Goal: Transaction & Acquisition: Book appointment/travel/reservation

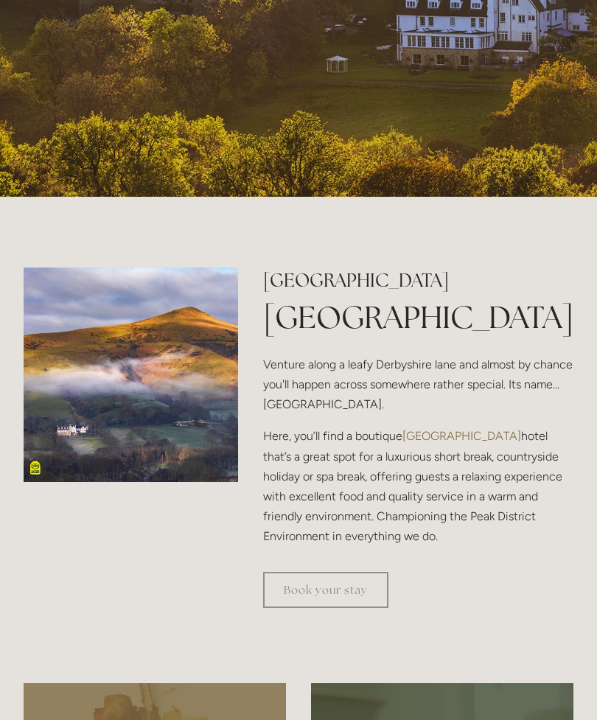
scroll to position [416, 0]
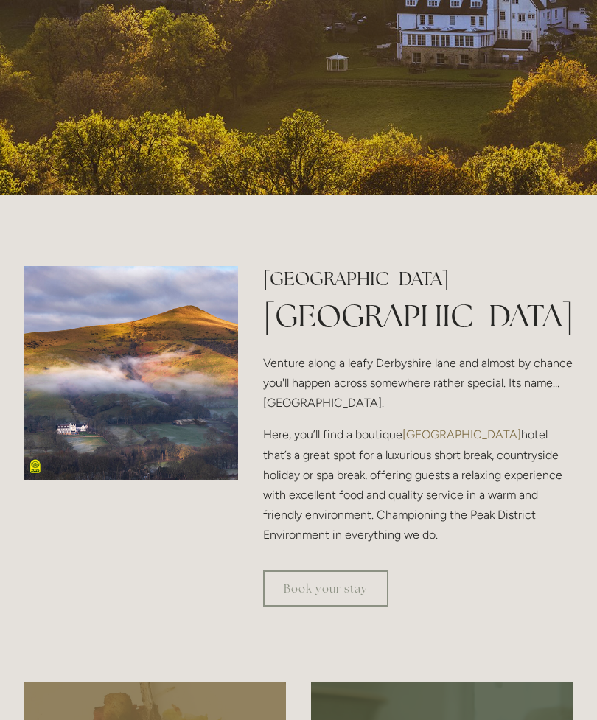
click at [494, 544] on p "Here, you’ll find a boutique Peak District hotel that’s a great spot for a luxu…" at bounding box center [418, 484] width 310 height 120
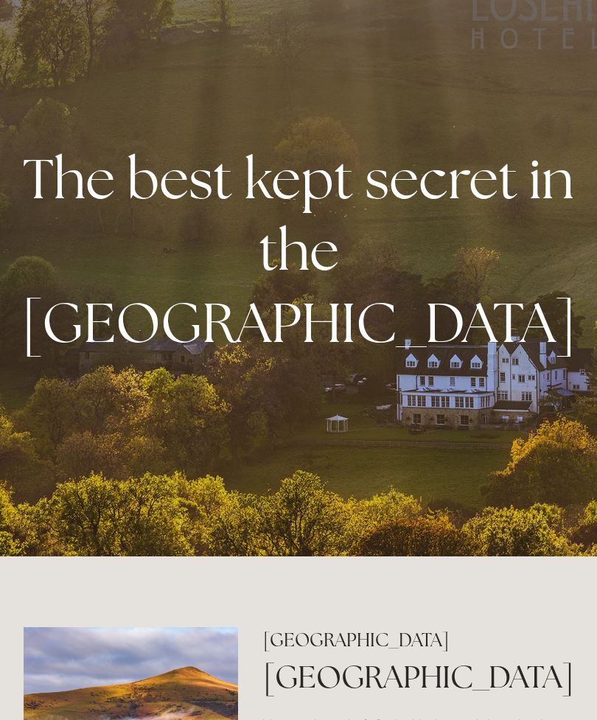
scroll to position [0, 0]
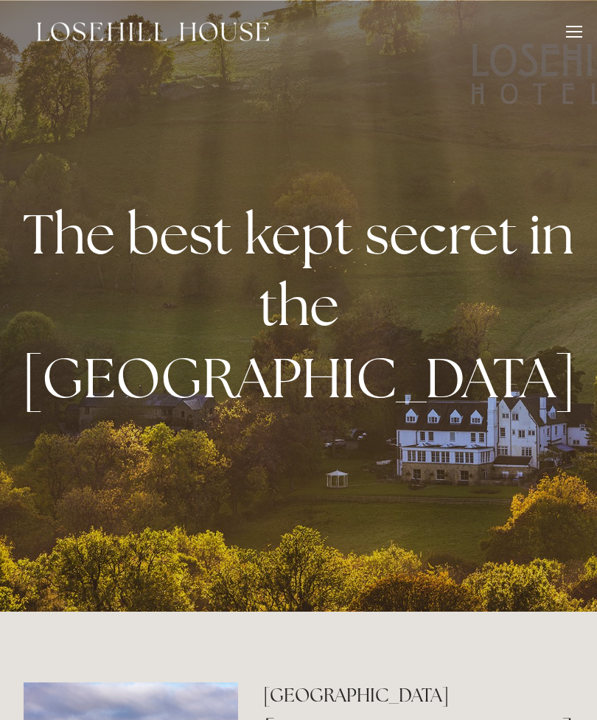
click at [571, 35] on div at bounding box center [574, 34] width 16 height 16
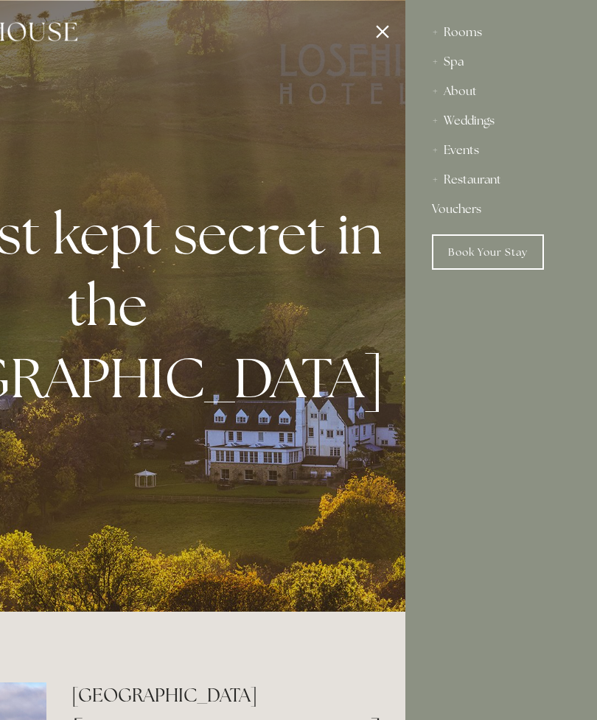
click at [468, 98] on div "About" at bounding box center [501, 91] width 138 height 29
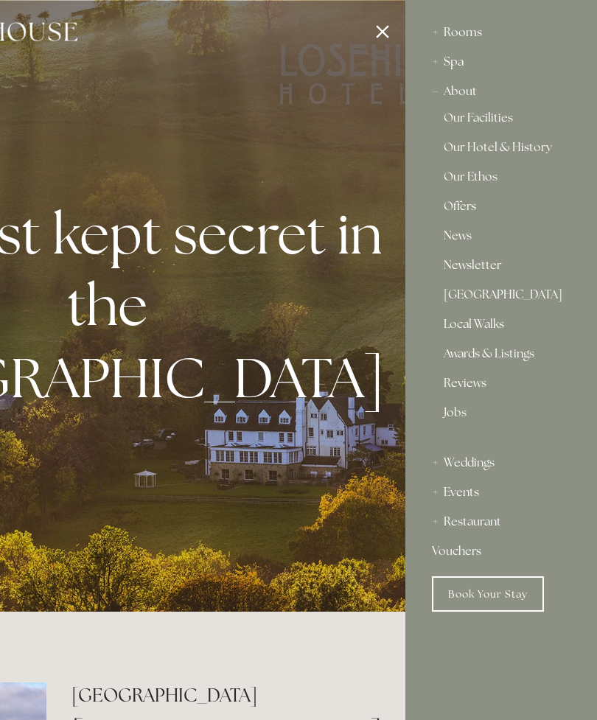
click at [492, 118] on link "Our Facilities" at bounding box center [500, 121] width 115 height 18
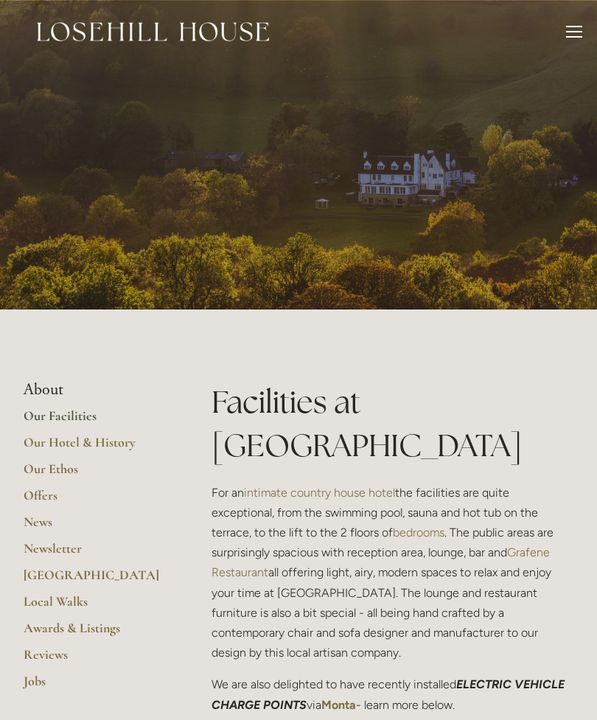
click at [577, 28] on div at bounding box center [574, 34] width 16 height 16
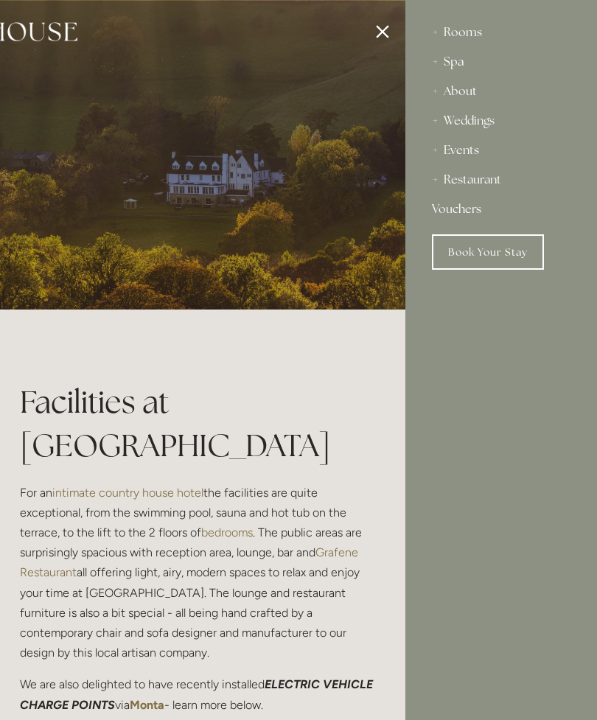
click at [480, 36] on div "Rooms" at bounding box center [501, 32] width 138 height 29
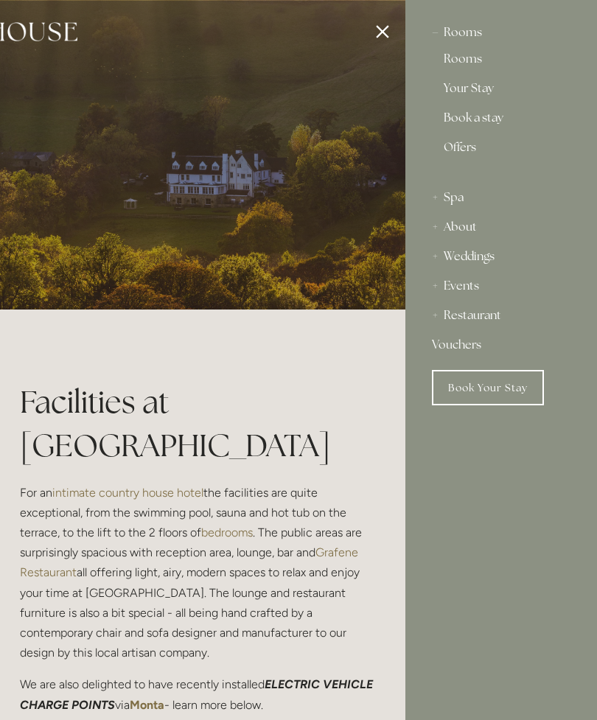
click at [458, 35] on div "Rooms" at bounding box center [501, 32] width 138 height 29
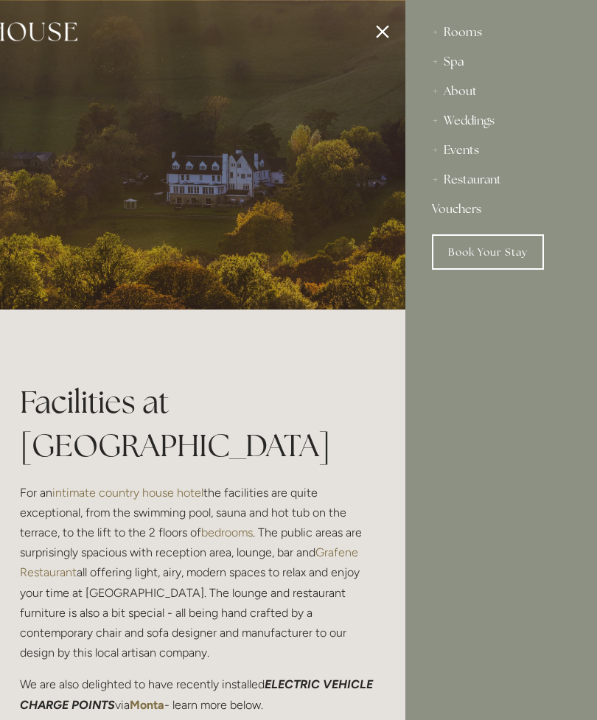
click at [475, 36] on div "Rooms" at bounding box center [501, 32] width 138 height 29
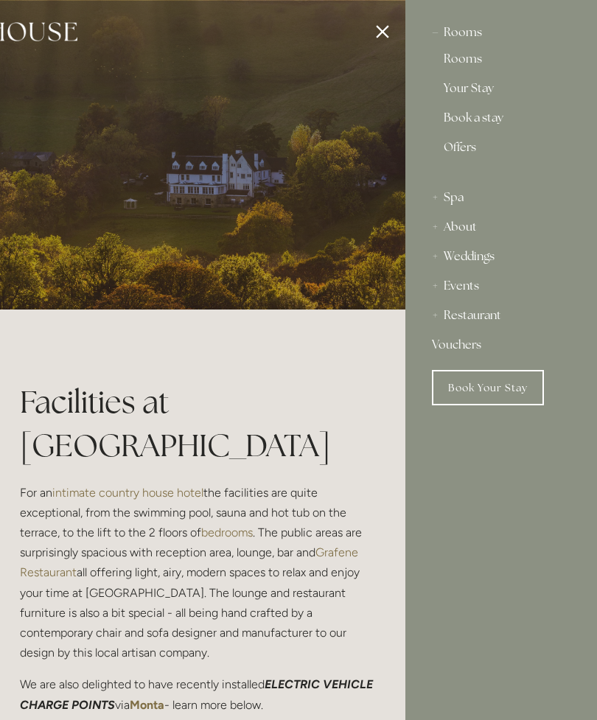
click at [468, 63] on link "Rooms" at bounding box center [500, 62] width 115 height 18
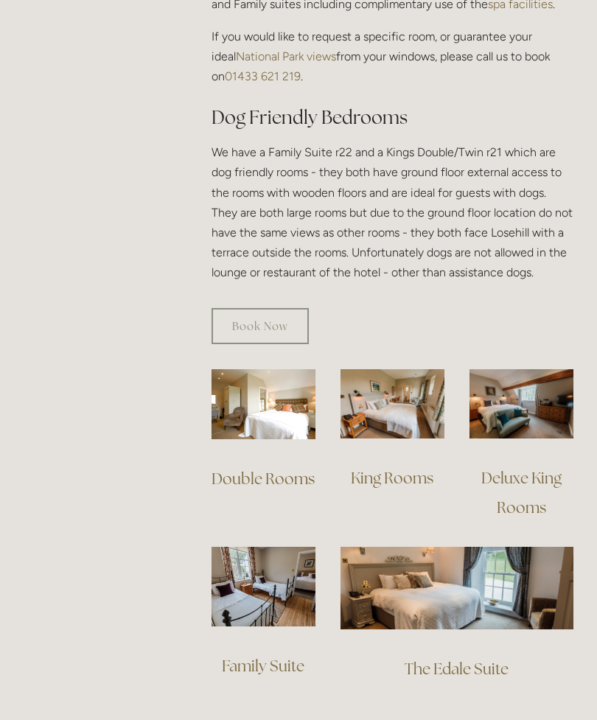
scroll to position [835, 0]
click at [417, 467] on link "King Rooms" at bounding box center [392, 477] width 83 height 20
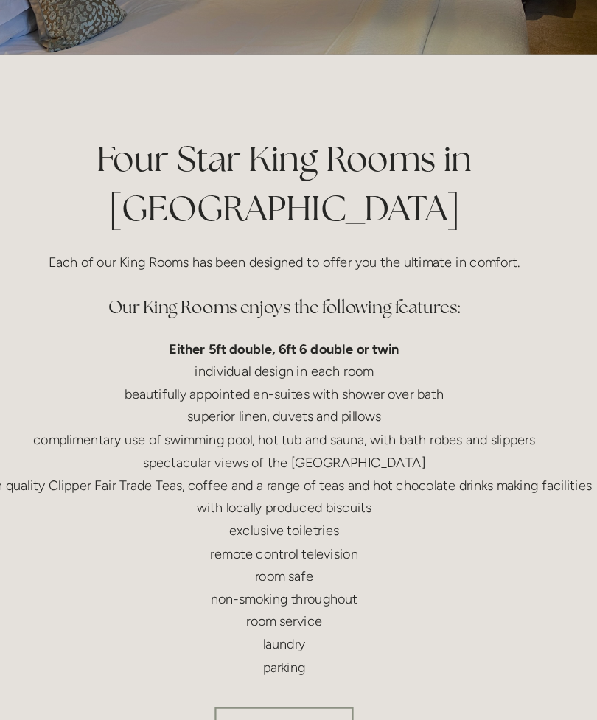
scroll to position [262, 0]
click at [282, 639] on link "Back to rooms" at bounding box center [298, 640] width 122 height 36
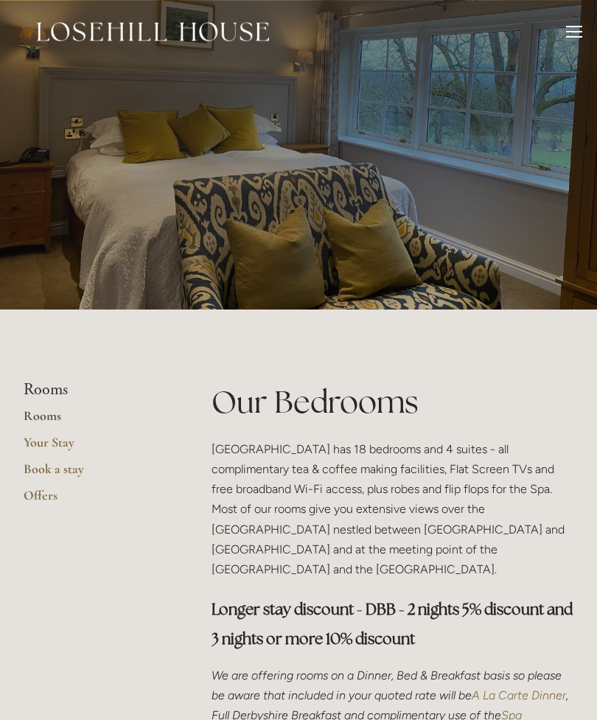
click at [566, 33] on div at bounding box center [574, 34] width 16 height 16
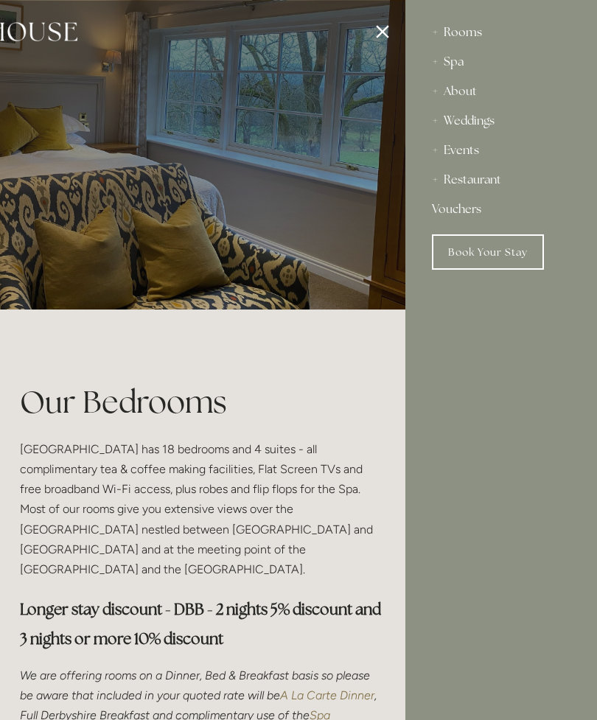
click at [503, 255] on link "Book Your Stay" at bounding box center [488, 251] width 112 height 35
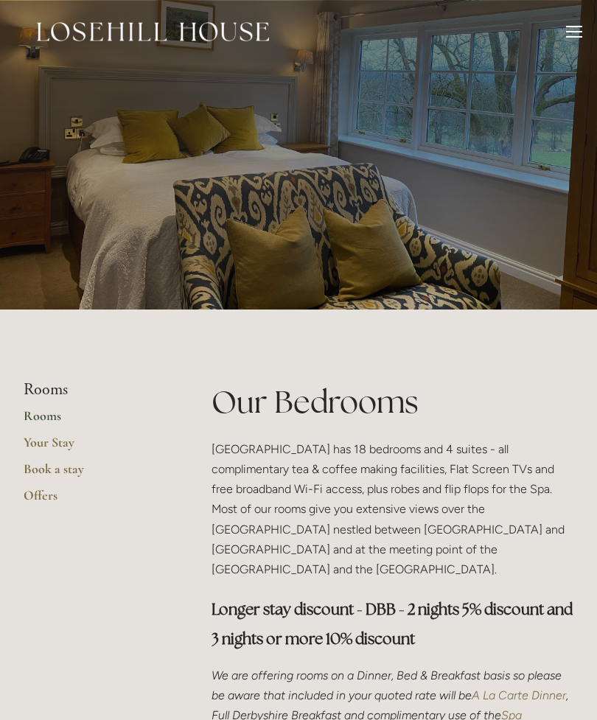
click at [80, 476] on link "Book a stay" at bounding box center [94, 473] width 141 height 27
click at [572, 31] on div at bounding box center [574, 31] width 16 height 1
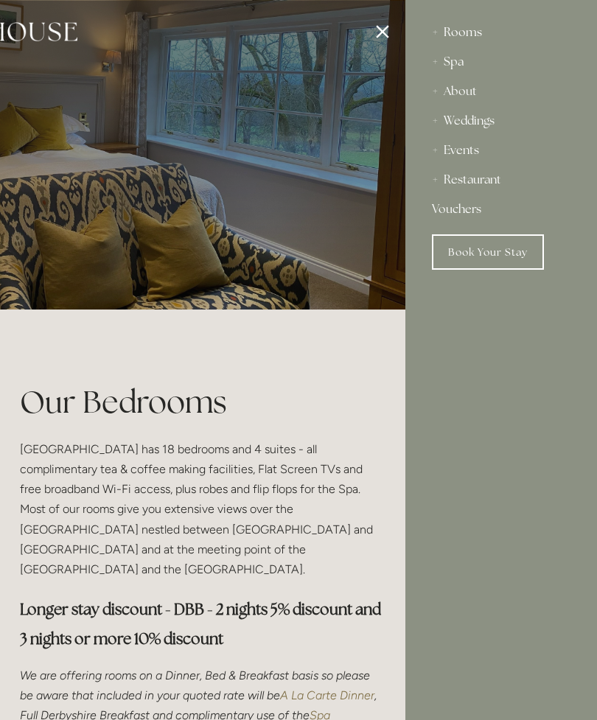
click at [493, 102] on div "About" at bounding box center [501, 91] width 138 height 29
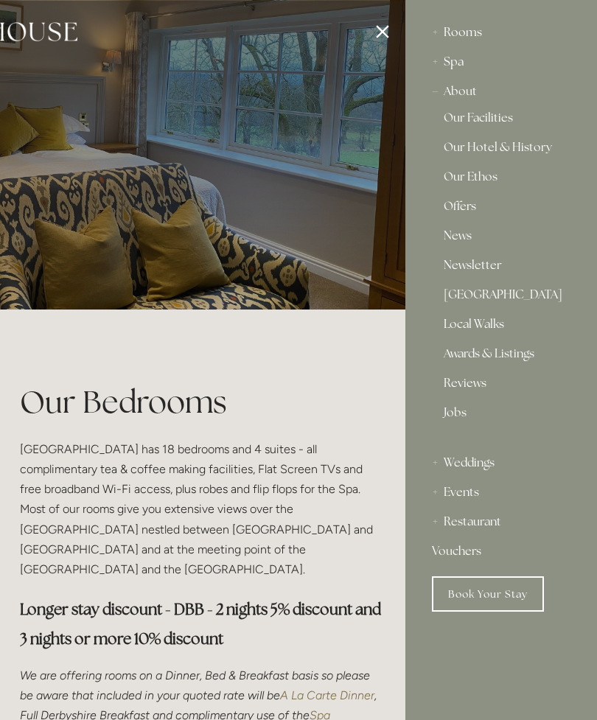
click at [477, 94] on div "About" at bounding box center [501, 91] width 138 height 29
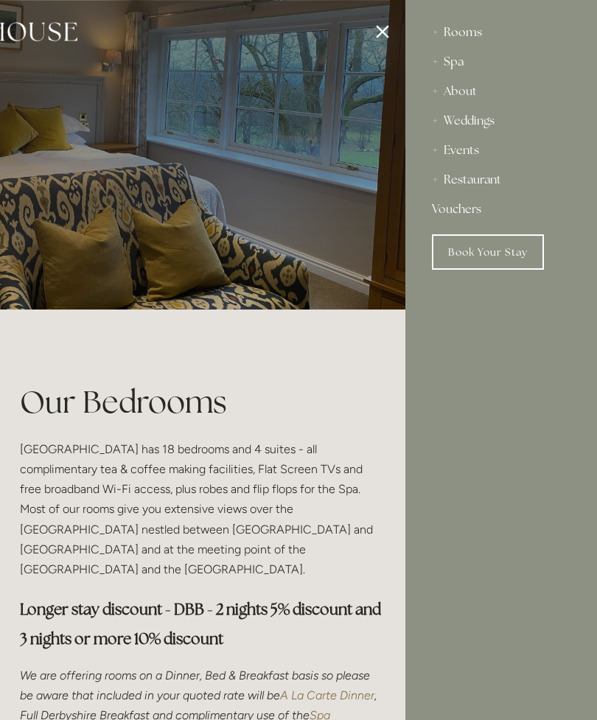
click at [473, 92] on div "About" at bounding box center [501, 91] width 138 height 29
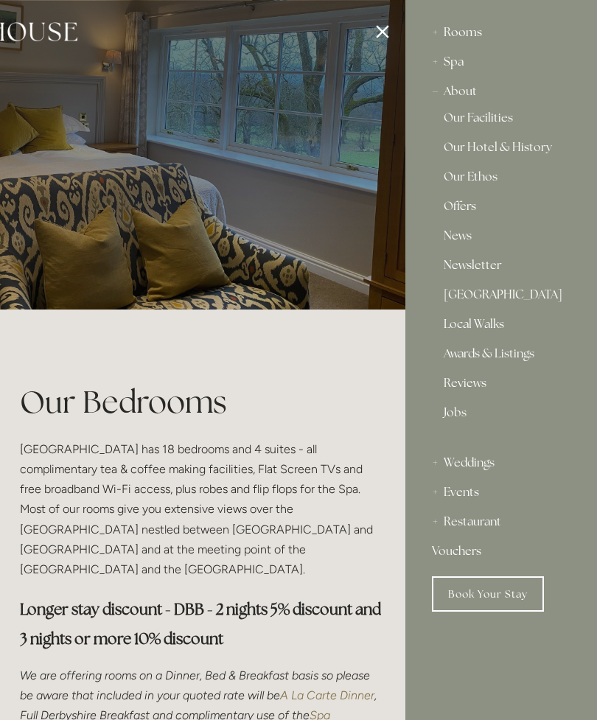
click at [386, 39] on div at bounding box center [106, 360] width 597 height 720
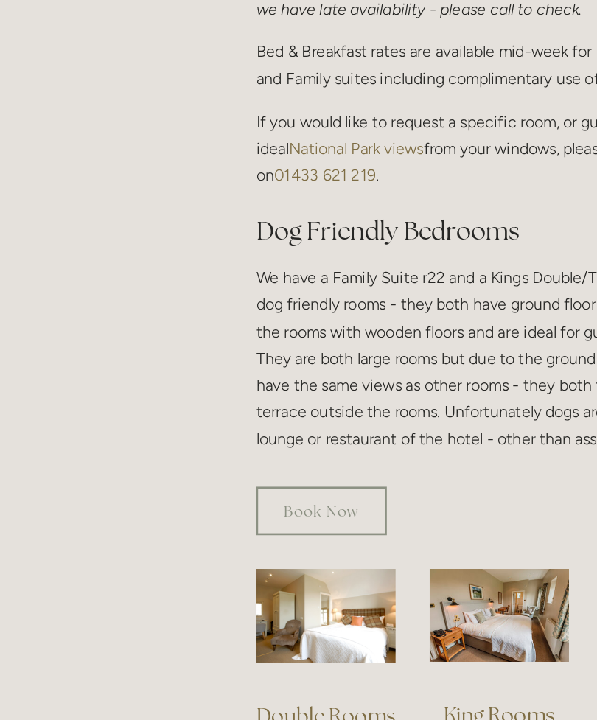
scroll to position [644, 0]
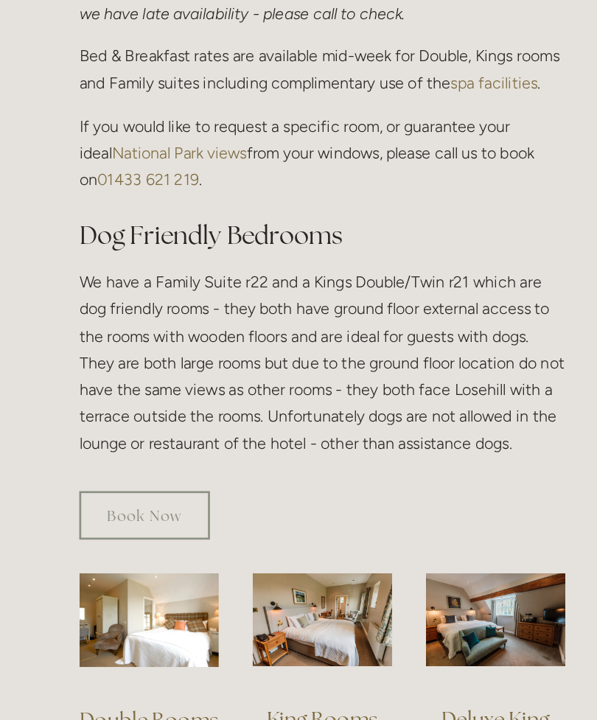
click at [340, 560] on img at bounding box center [392, 594] width 104 height 69
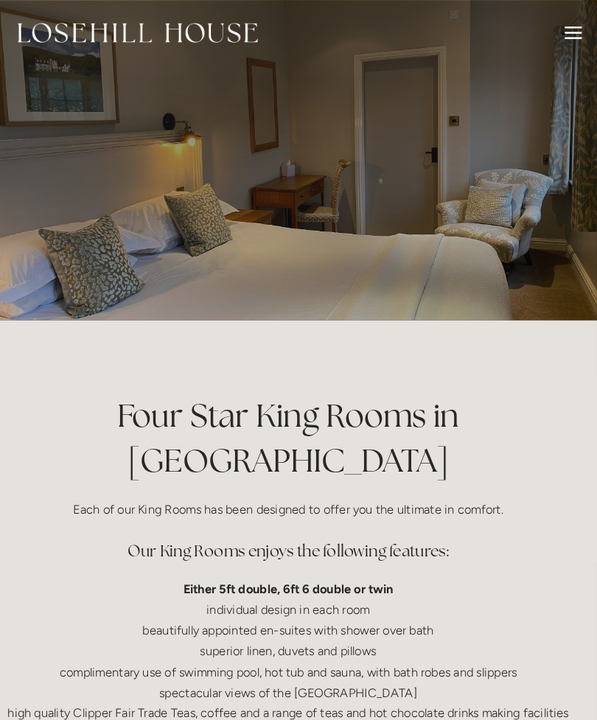
click at [566, 25] on header "Rooms Rooms Your Stay Book a stay Offers Spa" at bounding box center [298, 31] width 597 height 63
click at [566, 31] on div at bounding box center [574, 31] width 16 height 1
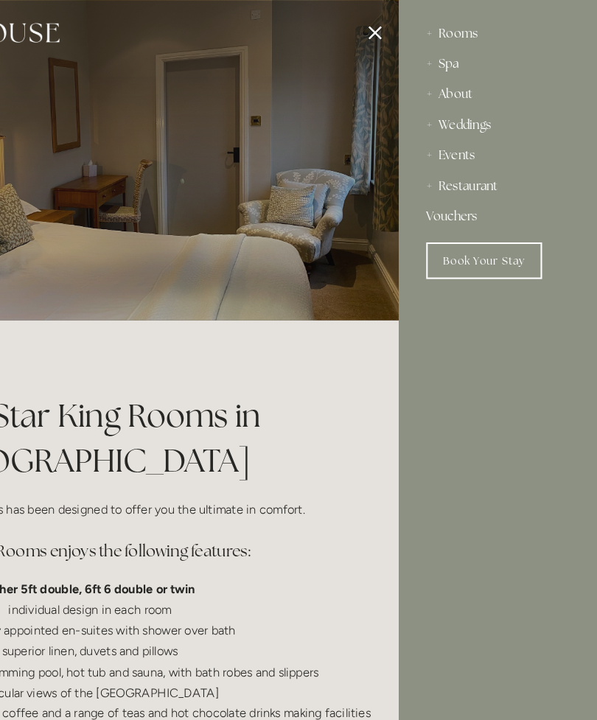
click at [448, 91] on div "About" at bounding box center [501, 91] width 138 height 29
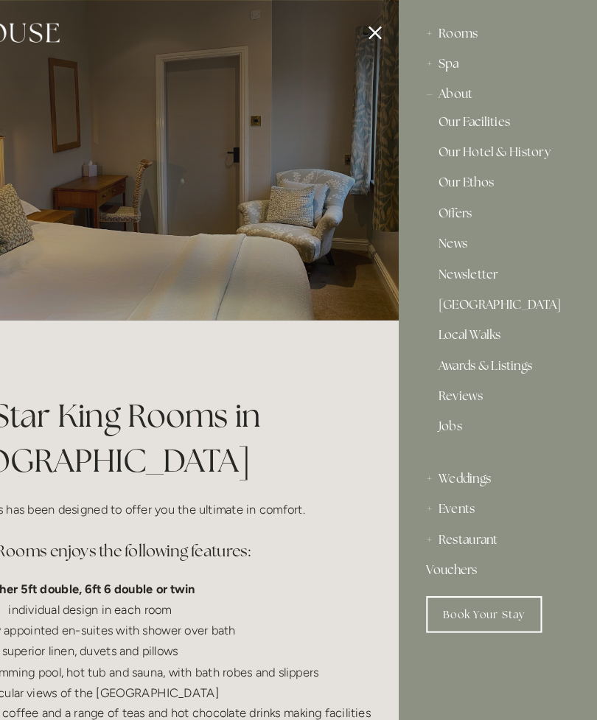
click at [513, 148] on link "Our Hotel & History" at bounding box center [500, 150] width 115 height 18
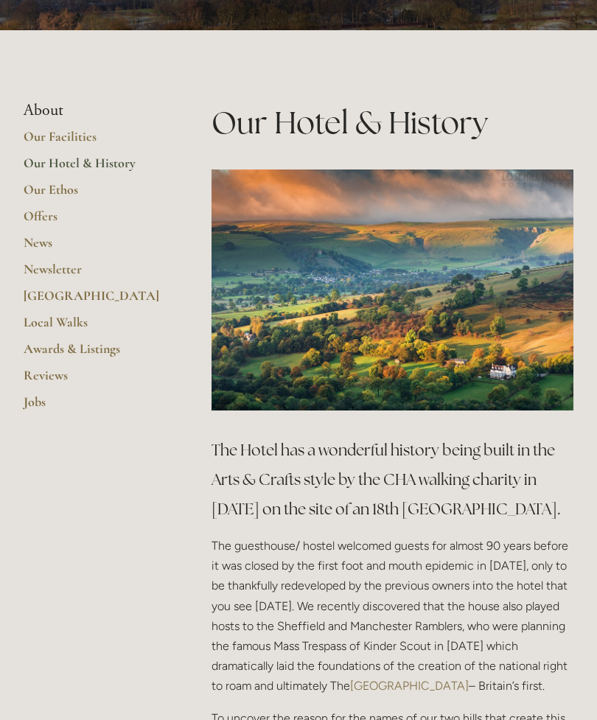
scroll to position [277, 0]
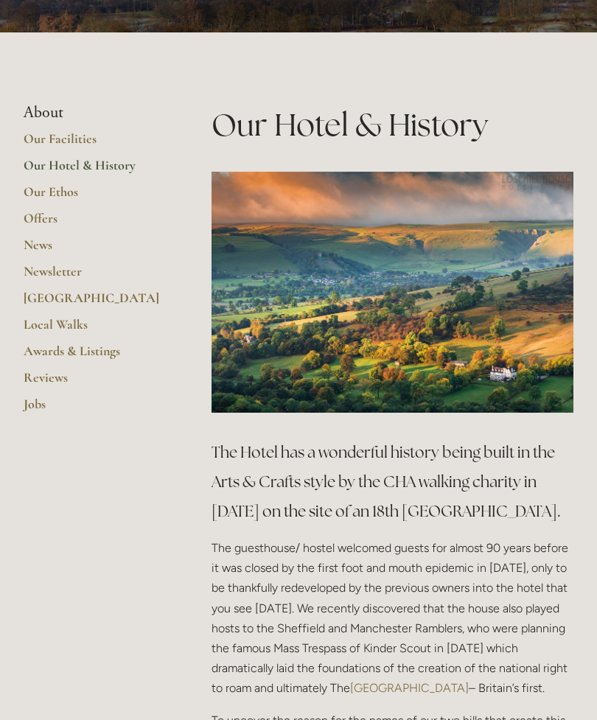
click at [99, 141] on link "Our Facilities" at bounding box center [94, 143] width 141 height 27
click at [108, 354] on link "Awards & Listings" at bounding box center [94, 356] width 141 height 27
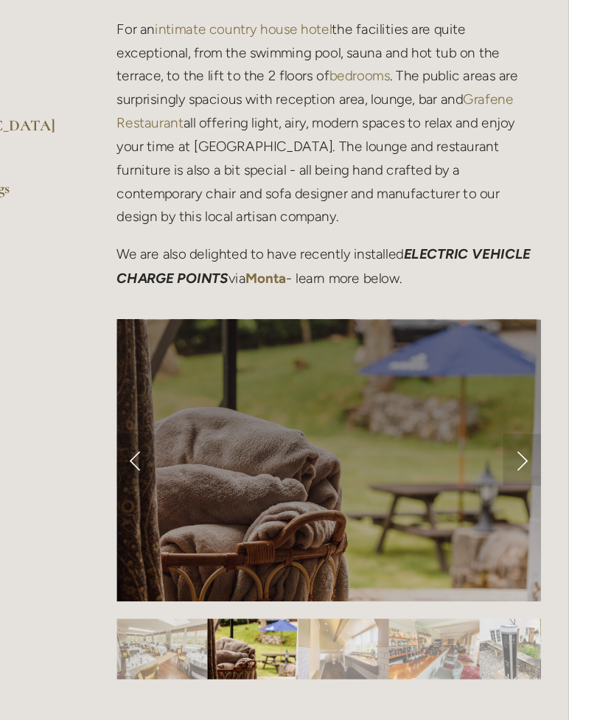
scroll to position [468, 0]
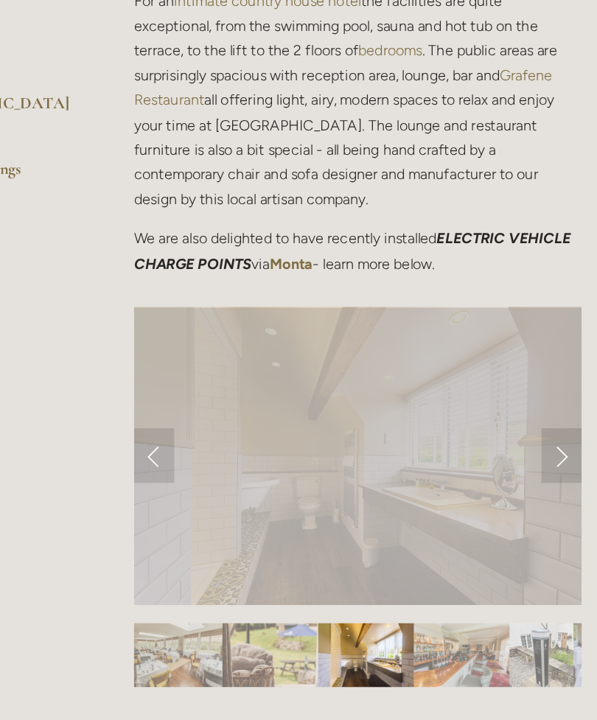
click at [399, 389] on div at bounding box center [392, 392] width 362 height 241
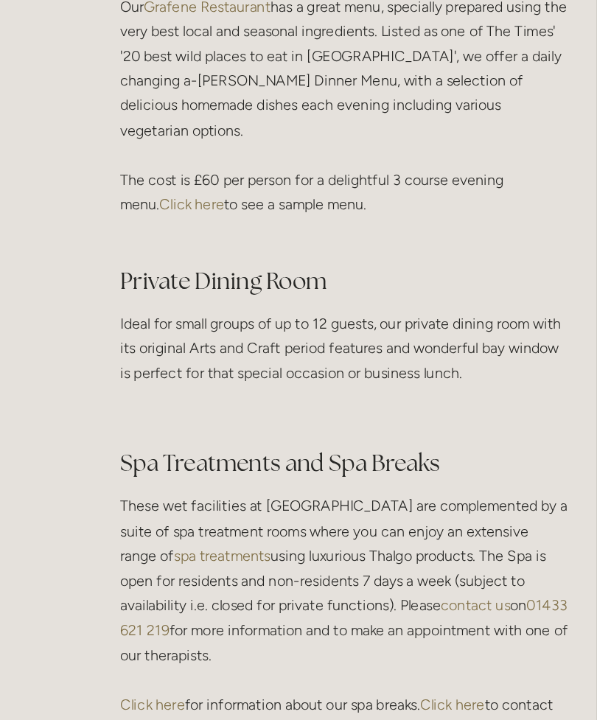
scroll to position [2248, 0]
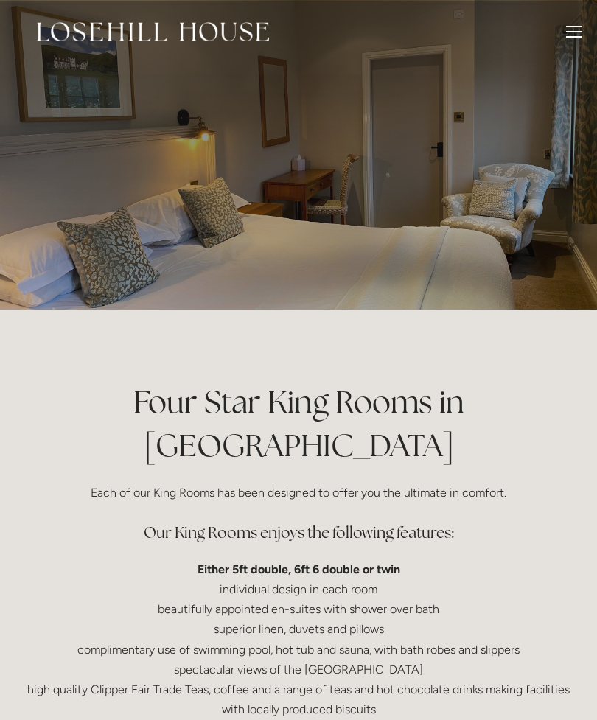
scroll to position [0, 20]
click at [575, 27] on div at bounding box center [574, 34] width 16 height 16
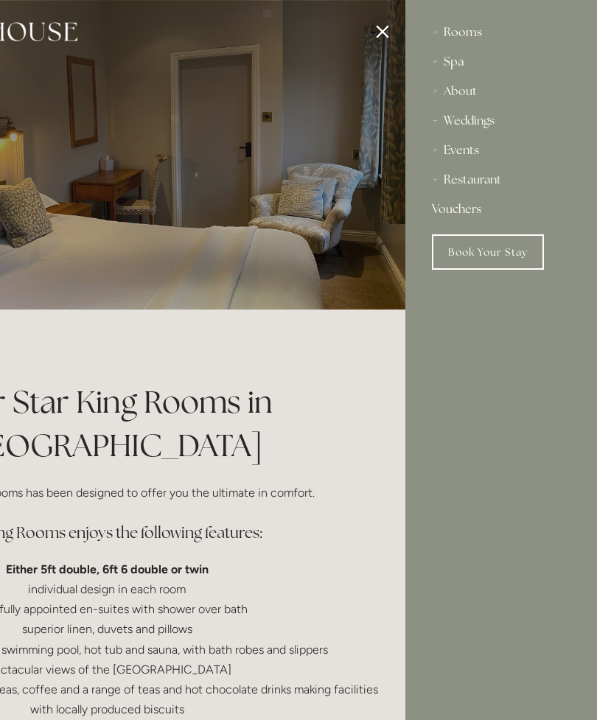
click at [499, 183] on div "Restaurant" at bounding box center [501, 179] width 138 height 29
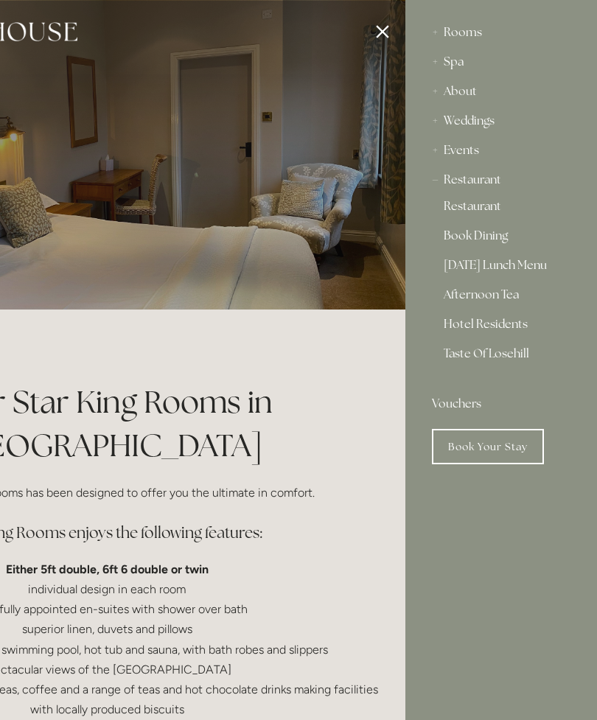
click at [516, 439] on link "Book Your Stay" at bounding box center [488, 446] width 112 height 35
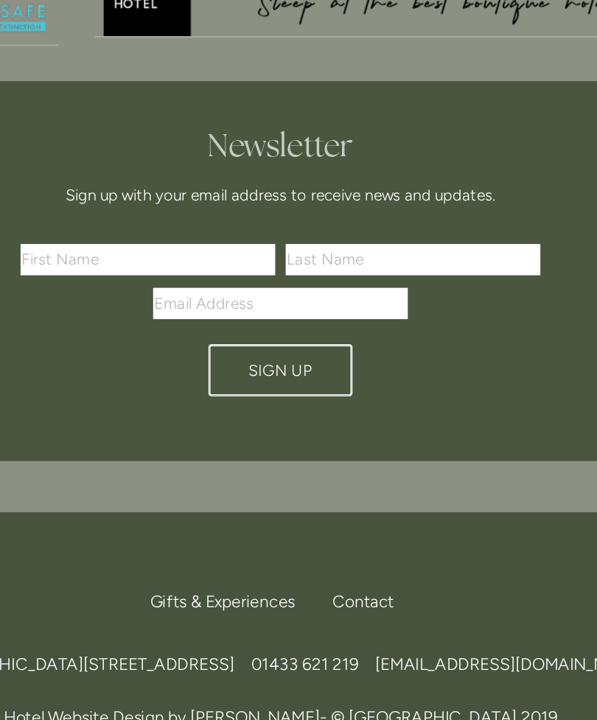
scroll to position [3845, 0]
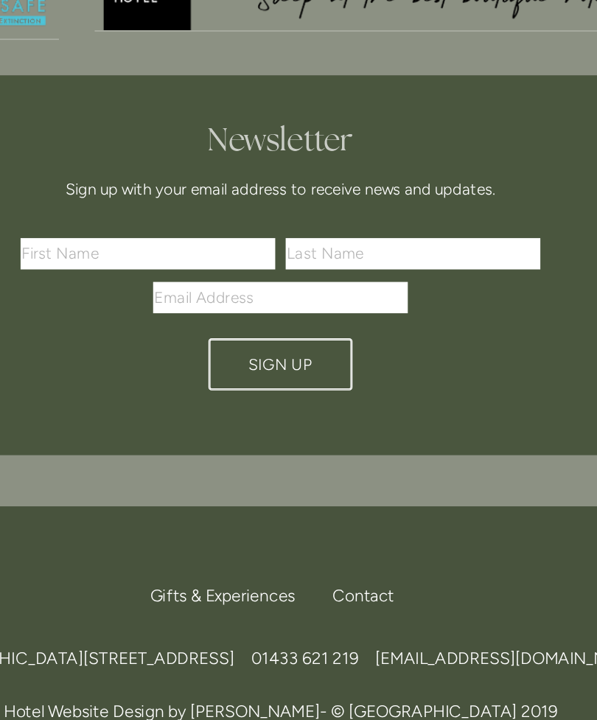
click at [421, 535] on footer "Back to Top Gifts & Experiences Contact Call Us Find Us Losehill House Hotel & …" at bounding box center [298, 689] width 597 height 308
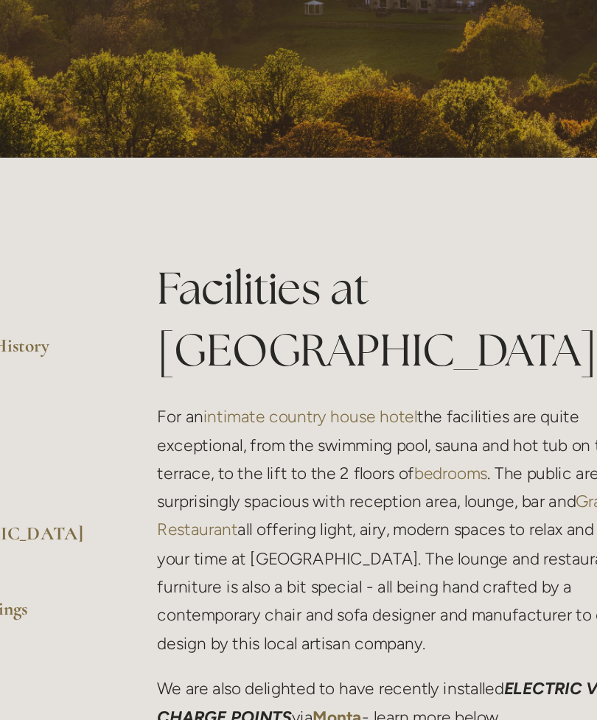
scroll to position [0, 0]
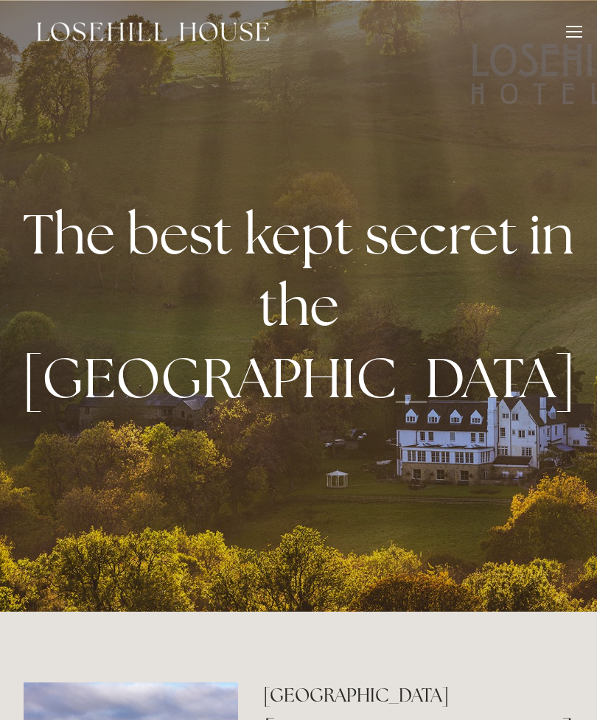
click at [571, 29] on div at bounding box center [574, 34] width 16 height 16
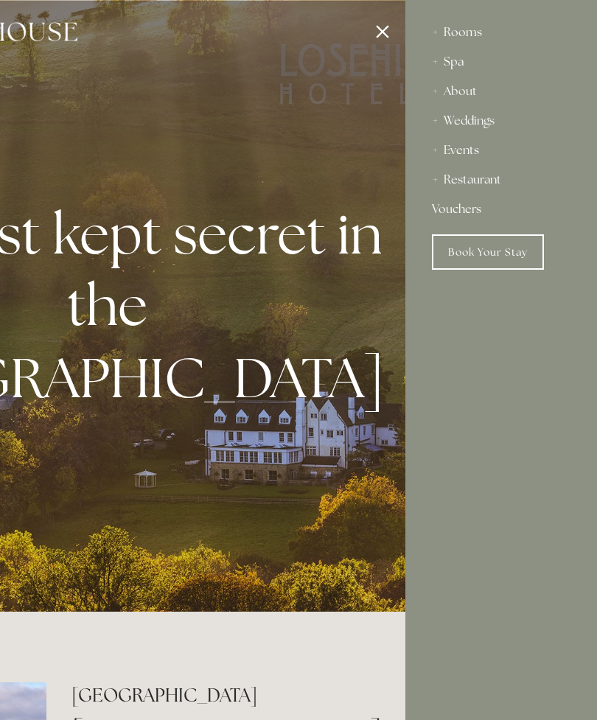
click at [374, 418] on div at bounding box center [106, 360] width 597 height 720
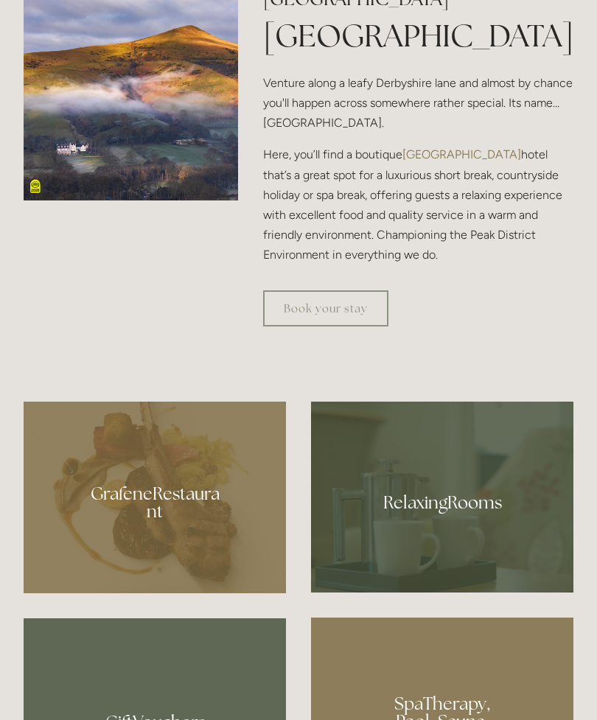
scroll to position [696, 0]
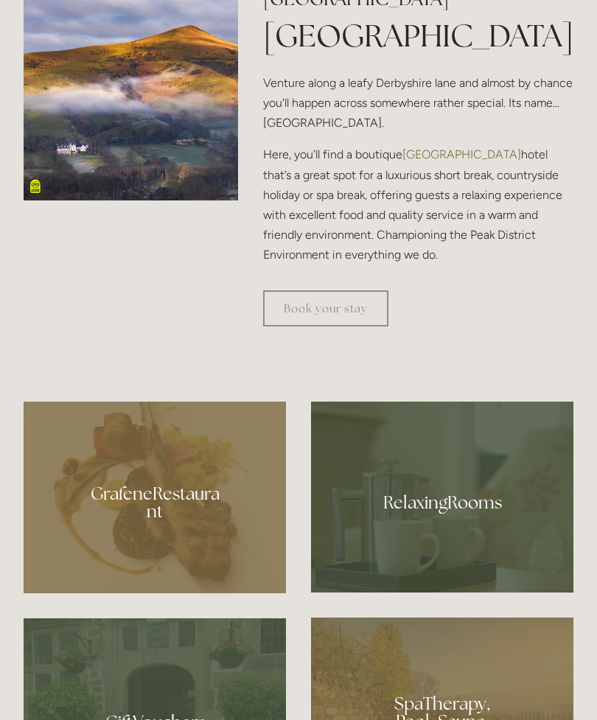
click at [451, 592] on div at bounding box center [442, 496] width 262 height 191
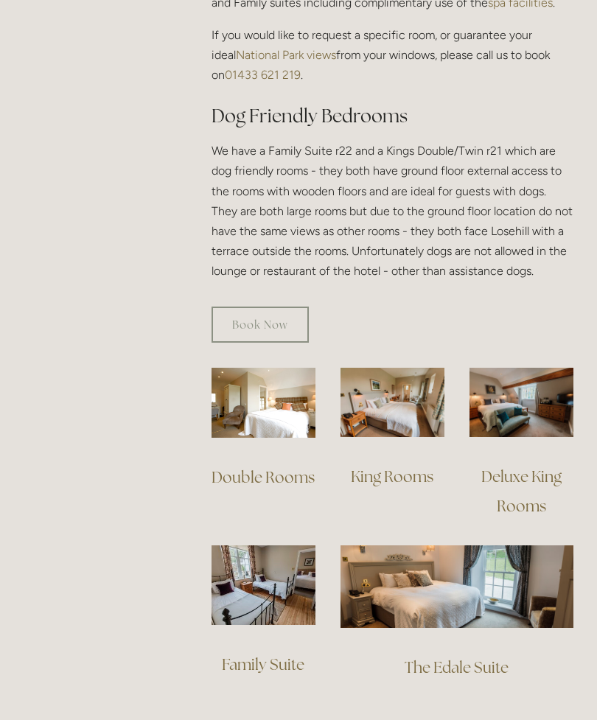
scroll to position [837, 0]
click at [410, 410] on img at bounding box center [392, 401] width 104 height 69
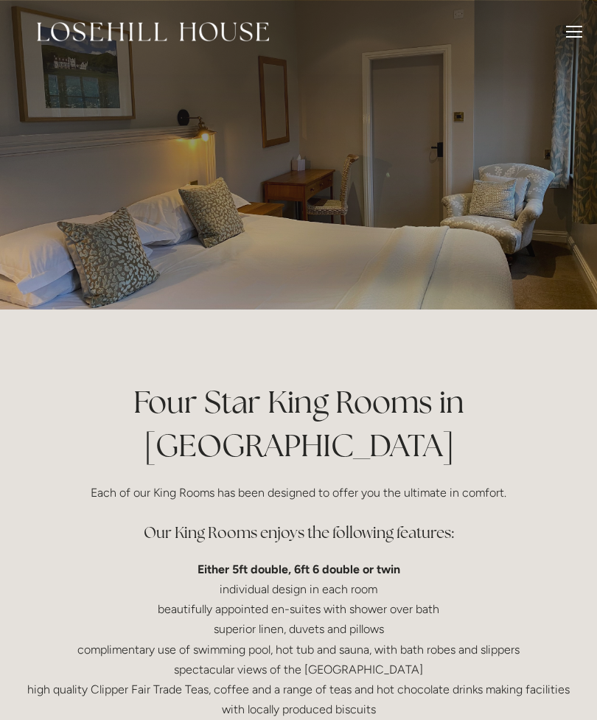
click at [337, 259] on div at bounding box center [298, 154] width 597 height 309
click at [580, 26] on div at bounding box center [574, 26] width 16 height 1
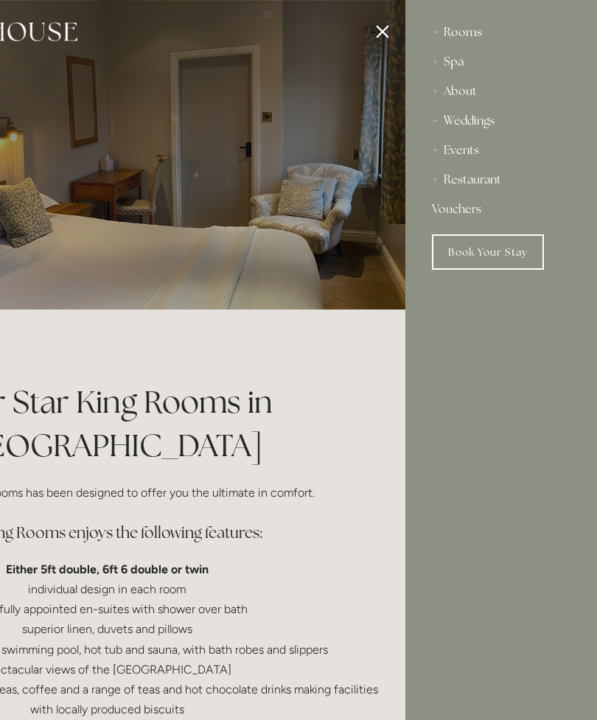
click at [392, 27] on div at bounding box center [106, 360] width 597 height 720
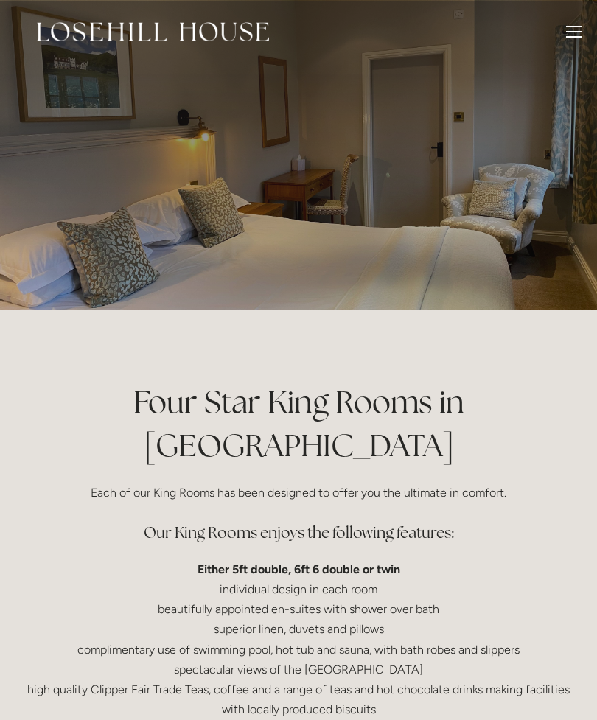
click at [577, 32] on div at bounding box center [574, 34] width 16 height 16
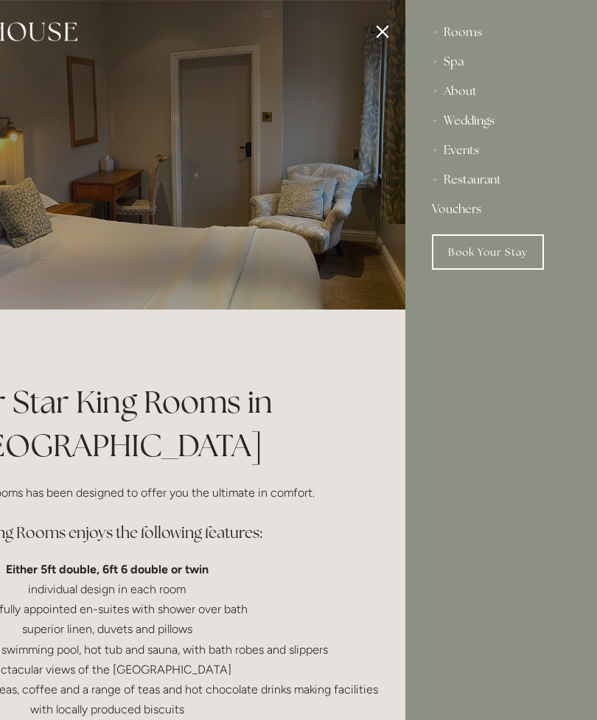
click at [507, 184] on div "Restaurant" at bounding box center [501, 179] width 138 height 29
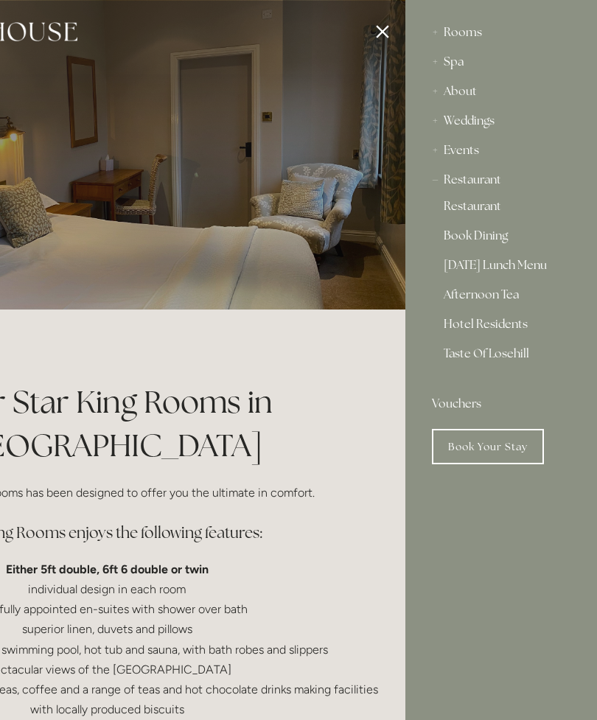
click at [487, 189] on div "Restaurant" at bounding box center [501, 179] width 138 height 29
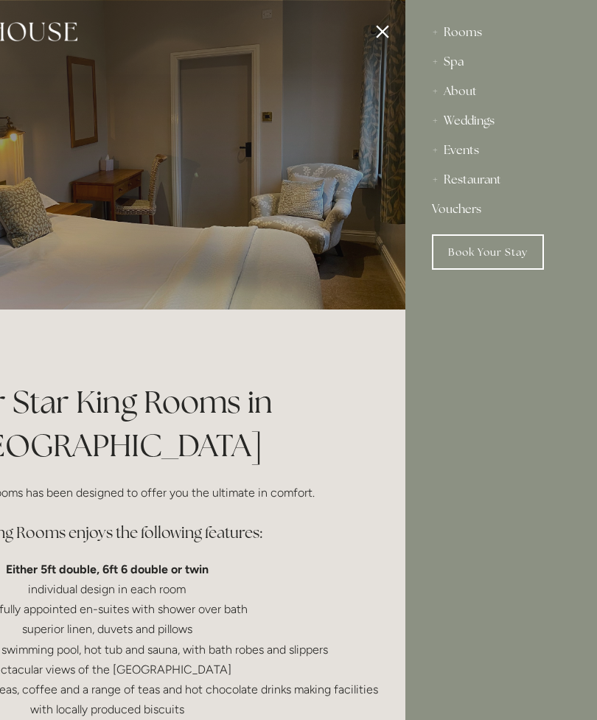
click at [489, 182] on div "Restaurant" at bounding box center [501, 179] width 138 height 29
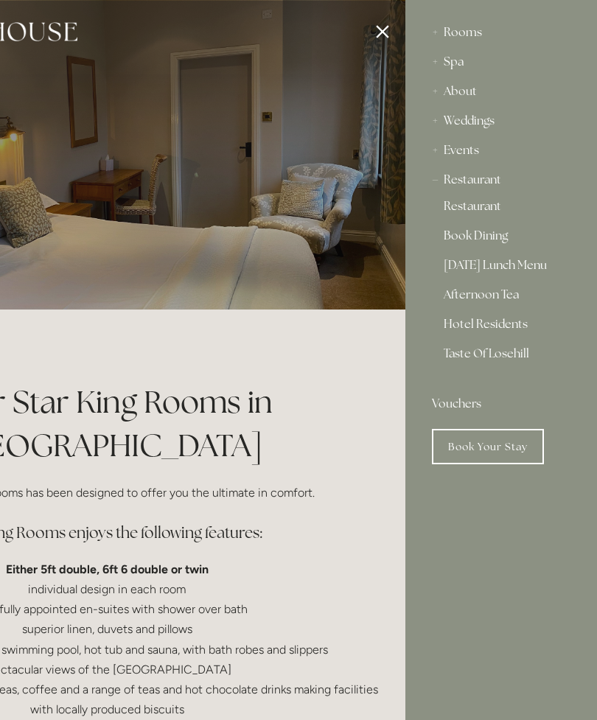
click at [487, 214] on link "Restaurant" at bounding box center [500, 209] width 115 height 18
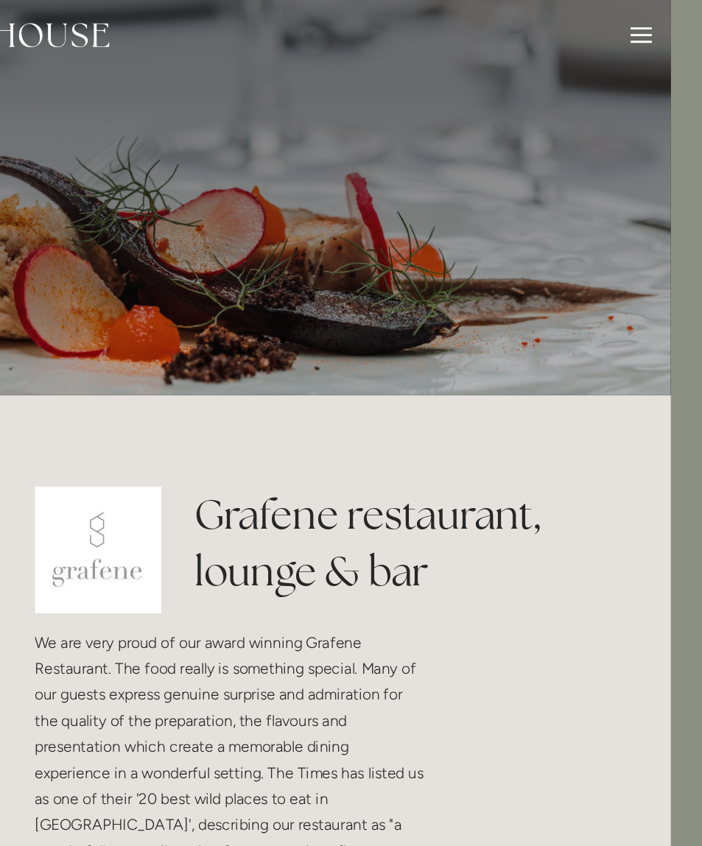
scroll to position [0, 28]
